Goal: Check status: Check status

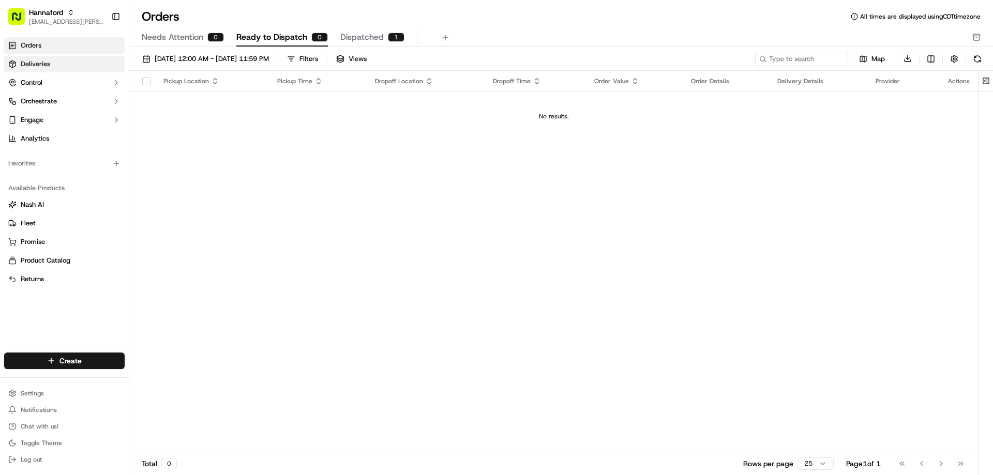
click at [55, 69] on link "Deliveries" at bounding box center [64, 64] width 120 height 17
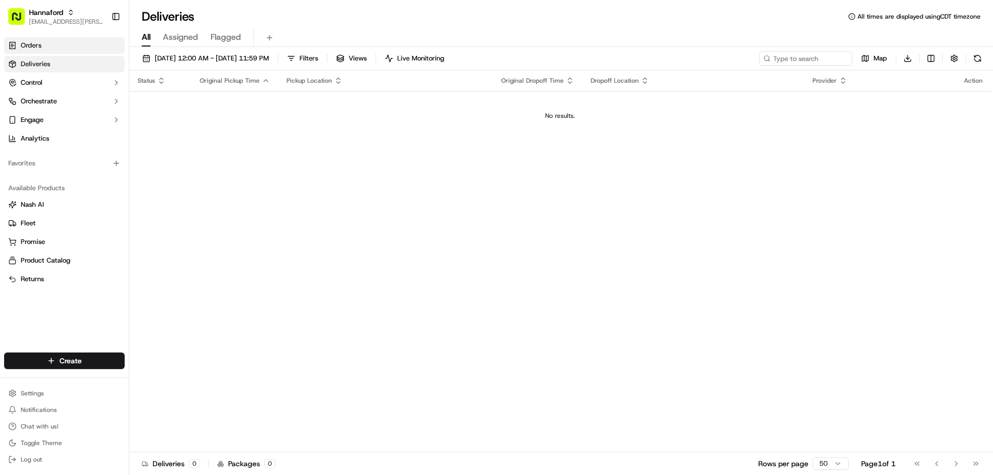
click at [40, 49] on span "Orders" at bounding box center [31, 45] width 21 height 9
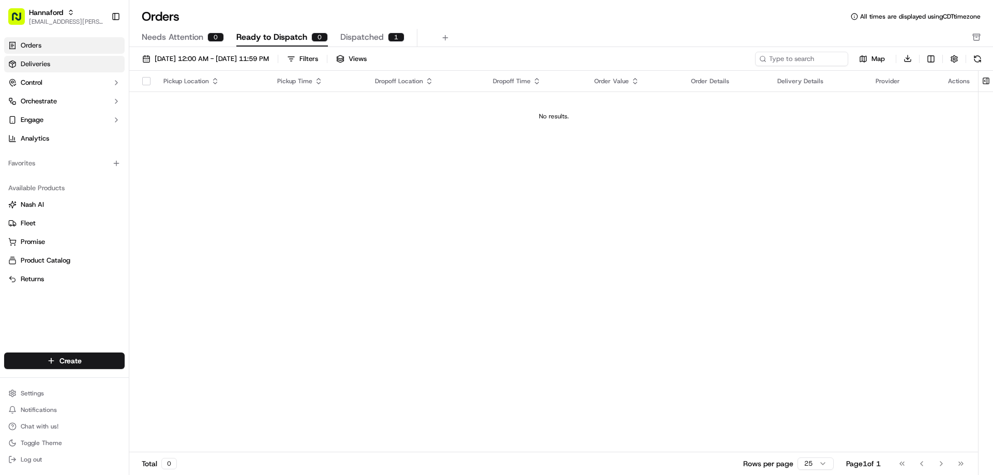
click at [36, 61] on span "Deliveries" at bounding box center [35, 63] width 29 height 9
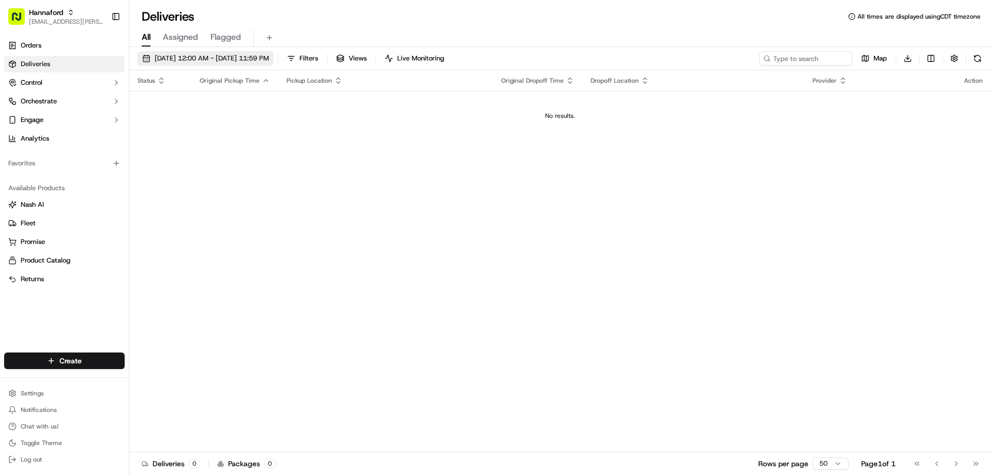
click at [168, 52] on button "09/16/2025 12:00 AM - 09/16/2025 11:59 PM" at bounding box center [206, 58] width 136 height 14
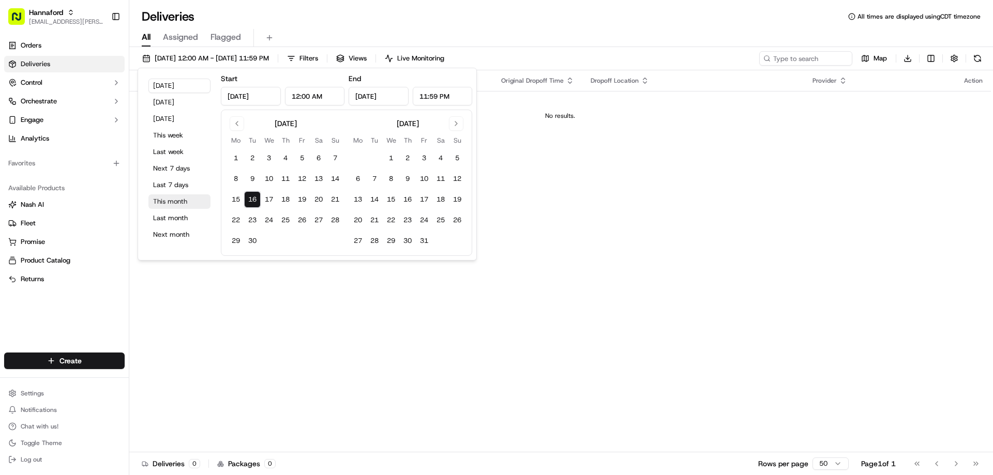
click at [169, 197] on button "This month" at bounding box center [179, 201] width 62 height 14
type input "Sep 1, 2025"
type input "Sep 30, 2025"
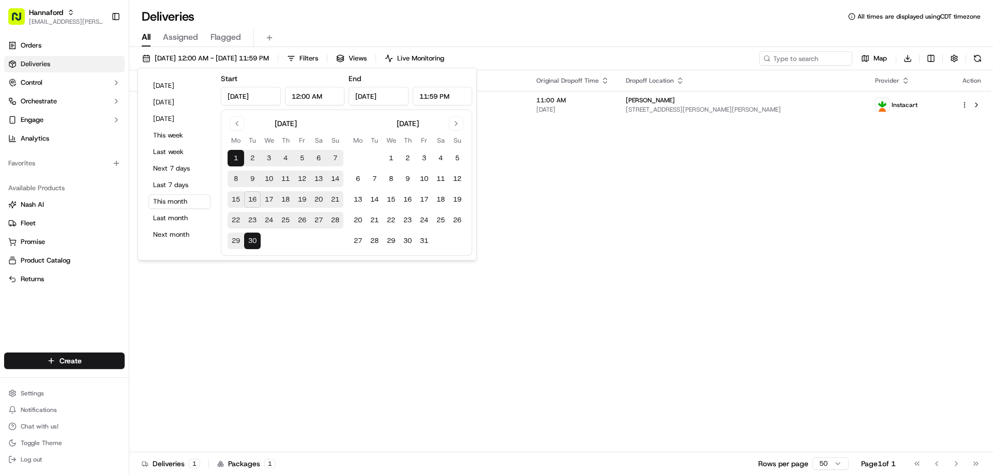
click at [349, 16] on div "Deliveries All times are displayed using CDT timezone" at bounding box center [561, 16] width 864 height 17
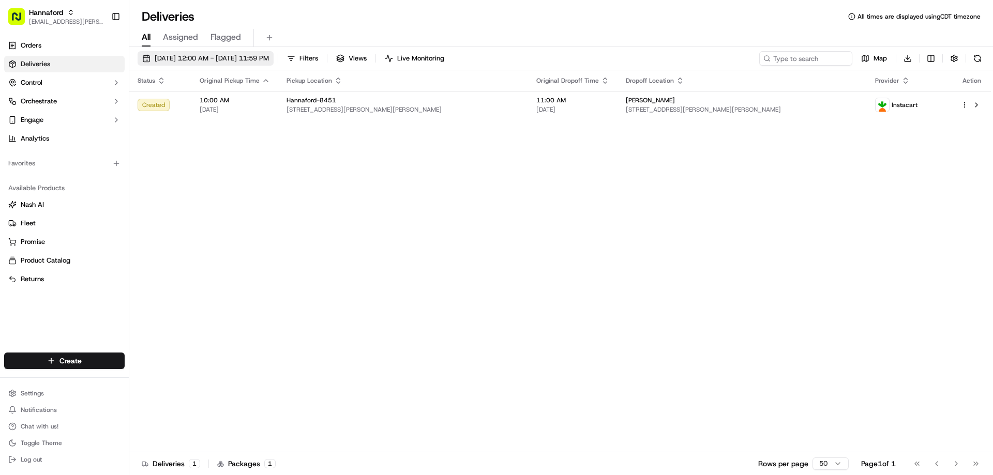
click at [195, 54] on span "[DATE] 12:00 AM - [DATE] 11:59 PM" at bounding box center [212, 58] width 114 height 9
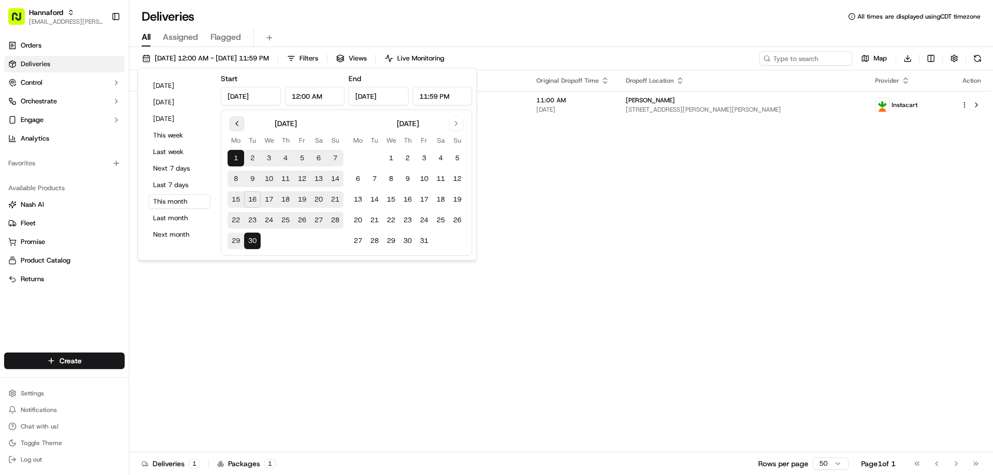
click at [234, 118] on button "Go to previous month" at bounding box center [237, 123] width 14 height 14
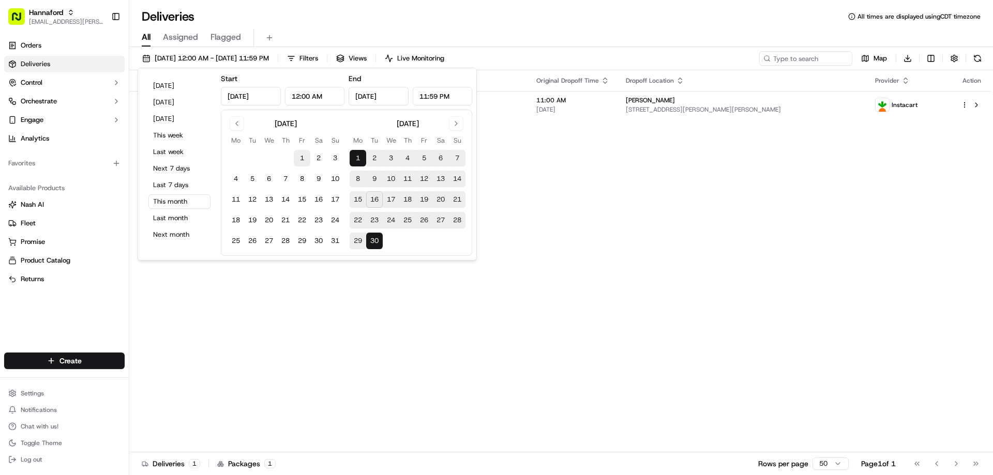
click at [303, 158] on button "1" at bounding box center [302, 158] width 17 height 17
type input "Aug 1, 2025"
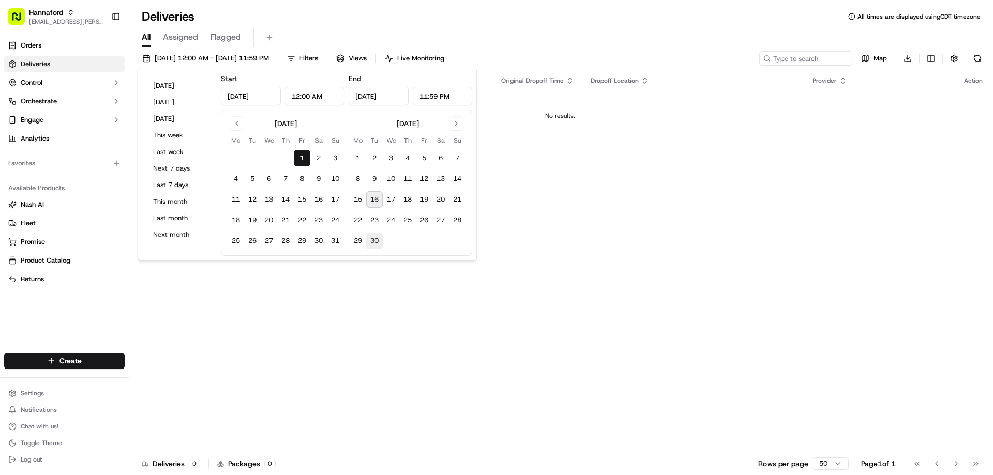
click at [378, 239] on button "30" at bounding box center [374, 241] width 17 height 17
type input "Sep 30, 2025"
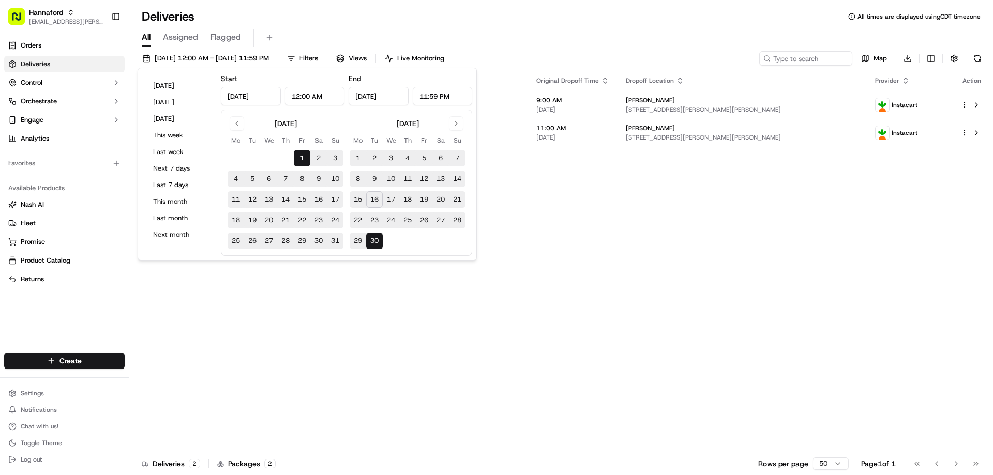
click at [547, 255] on div "Status Original Pickup Time Pickup Location Original Dropoff Time Dropoff Locat…" at bounding box center [560, 261] width 862 height 382
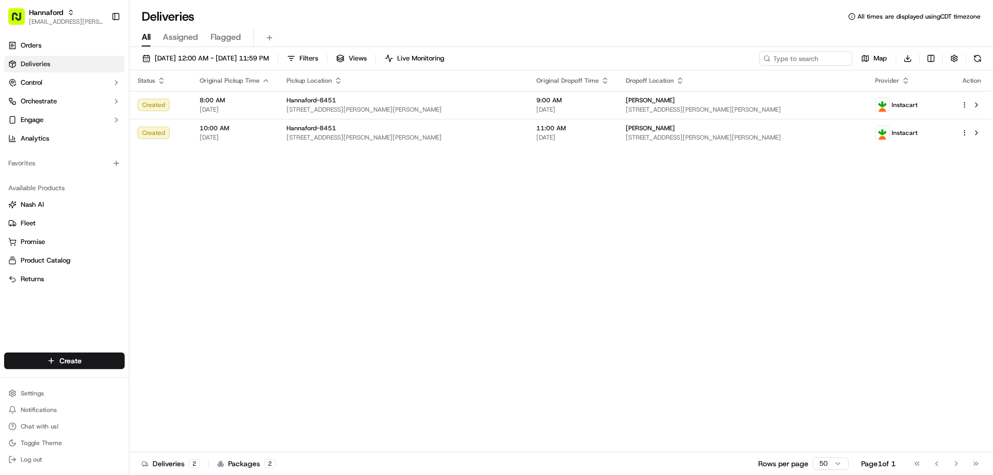
click at [600, 193] on div "Status Original Pickup Time Pickup Location Original Dropoff Time Dropoff Locat…" at bounding box center [560, 261] width 862 height 382
